Goal: Information Seeking & Learning: Learn about a topic

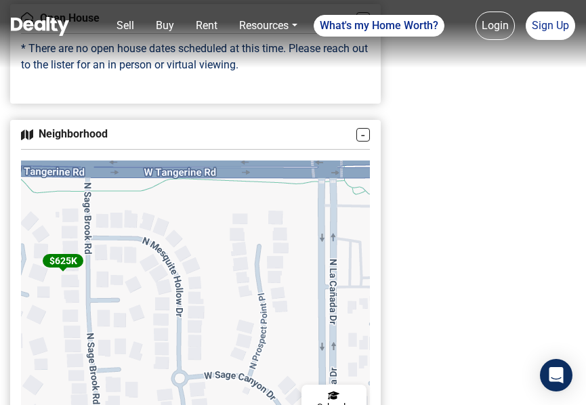
scroll to position [1621, 0]
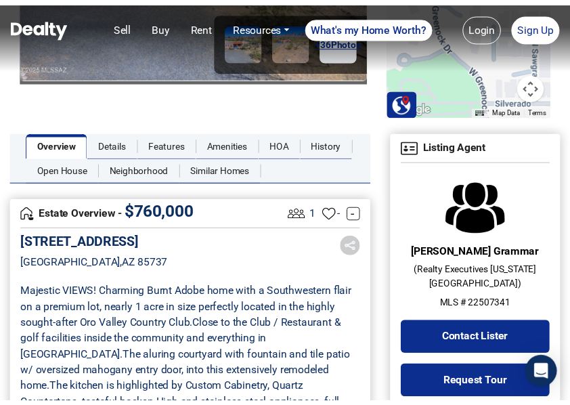
scroll to position [282, 0]
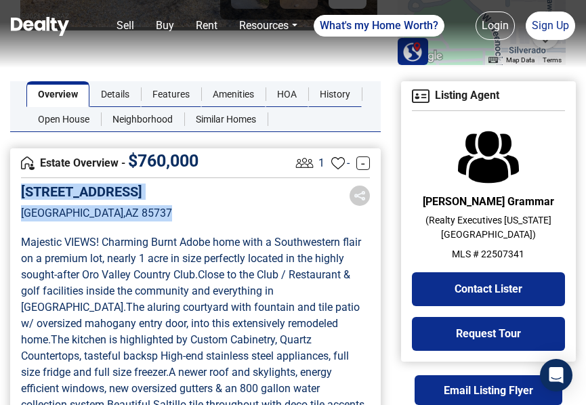
drag, startPoint x: 92, startPoint y: 188, endPoint x: 19, endPoint y: 173, distance: 74.5
click at [21, 183] on div "235 W Greenock Drive Tucson , AZ 85737" at bounding box center [96, 212] width 151 height 58
